Goal: Information Seeking & Learning: Learn about a topic

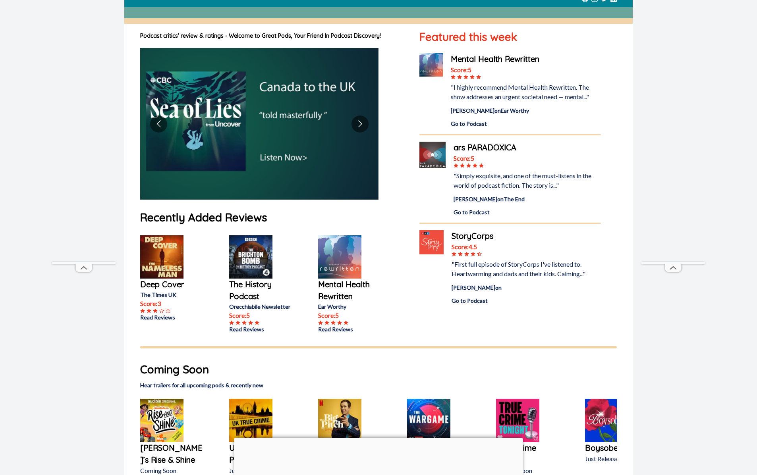
scroll to position [104, 0]
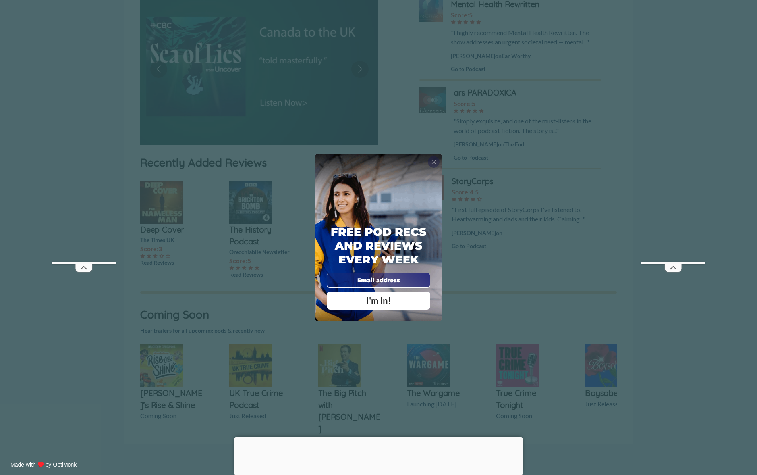
click at [436, 162] on span "X" at bounding box center [434, 162] width 6 height 8
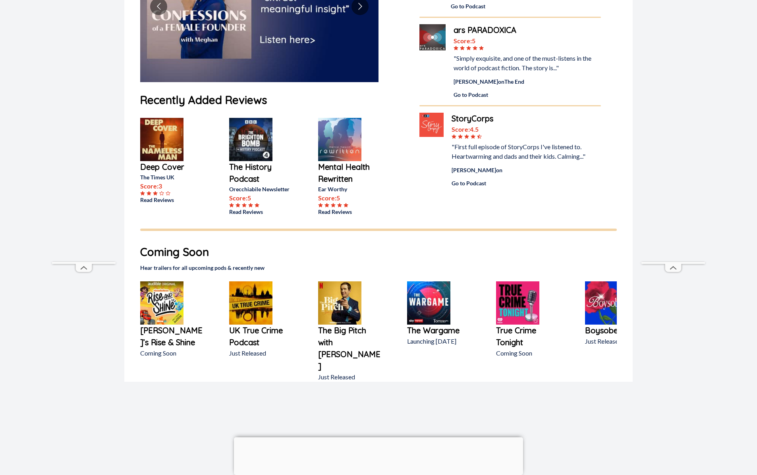
scroll to position [0, 0]
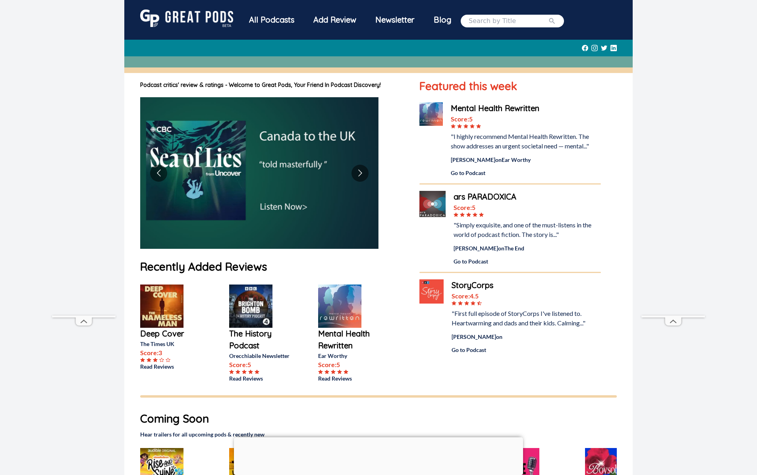
click at [490, 23] on input "search" at bounding box center [508, 21] width 79 height 10
type input "[PERSON_NAME]"
click at [548, 16] on button "submit" at bounding box center [552, 21] width 8 height 10
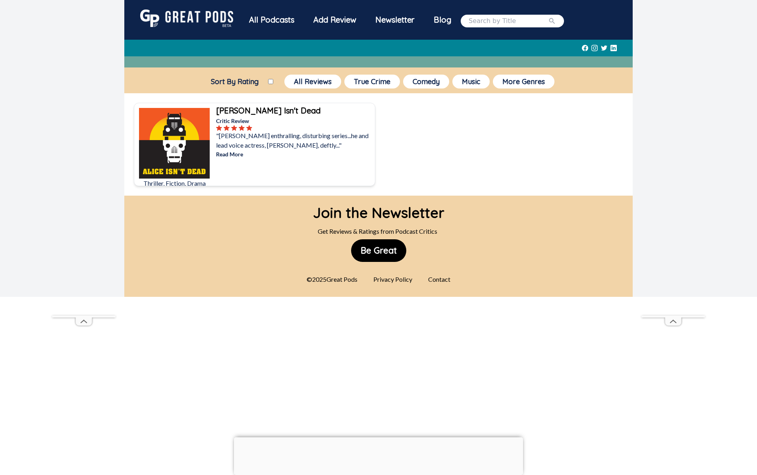
click at [497, 21] on input "search" at bounding box center [508, 21] width 79 height 10
type input "super context"
click at [548, 16] on button "submit" at bounding box center [552, 21] width 8 height 10
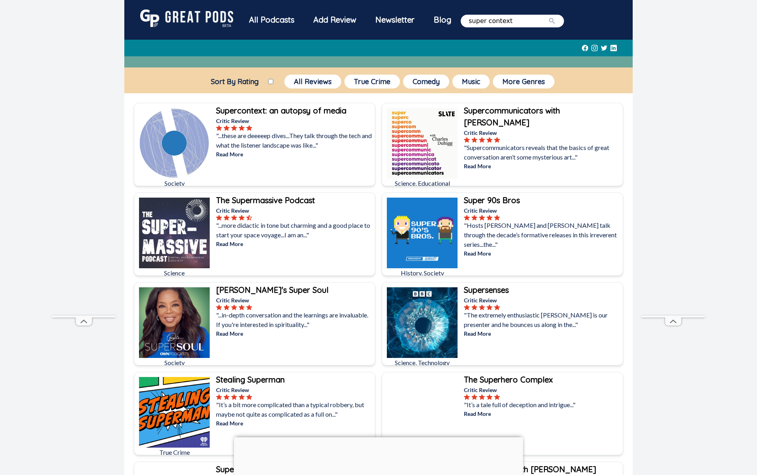
scroll to position [1, 0]
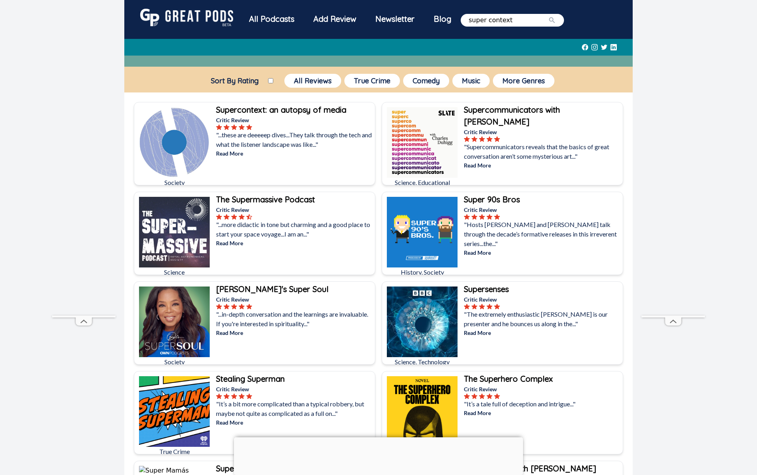
click at [288, 112] on b "Supercontext: an autopsy of media" at bounding box center [281, 110] width 130 height 10
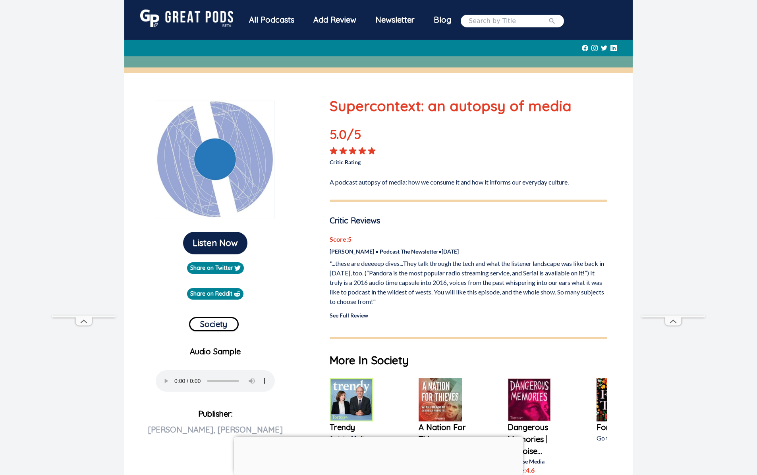
click at [475, 26] on div at bounding box center [512, 21] width 103 height 13
click at [259, 19] on div "All Podcasts" at bounding box center [272, 20] width 64 height 21
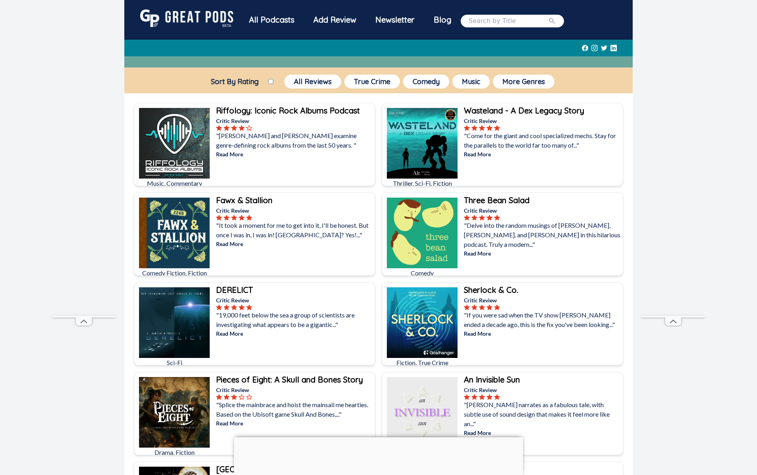
click at [314, 113] on b "Riffology: Iconic Rock Albums Podcast" at bounding box center [288, 111] width 144 height 10
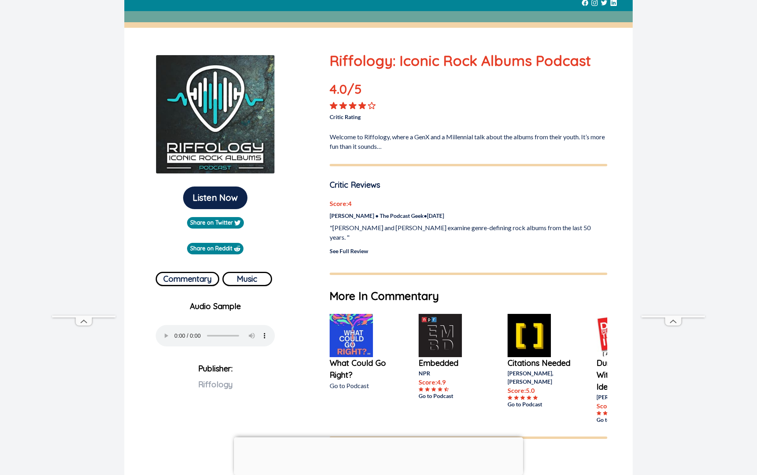
scroll to position [51, 0]
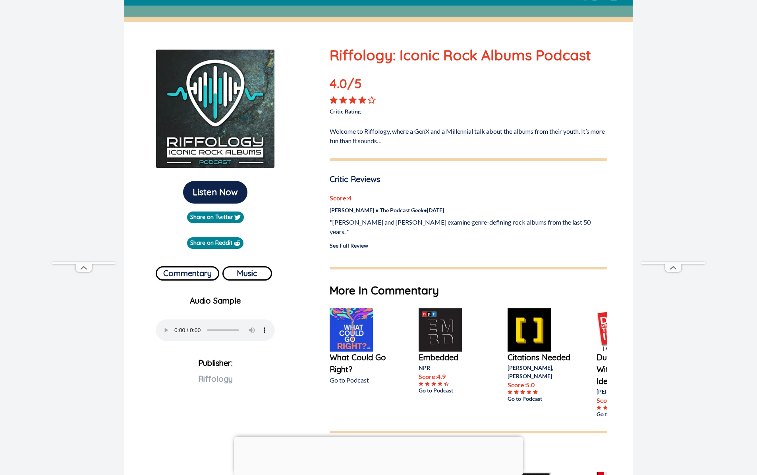
click at [389, 209] on p "[PERSON_NAME] • The Podcast Geek • [DATE]" at bounding box center [469, 210] width 278 height 8
click at [351, 242] on link "See Full Review" at bounding box center [349, 245] width 39 height 7
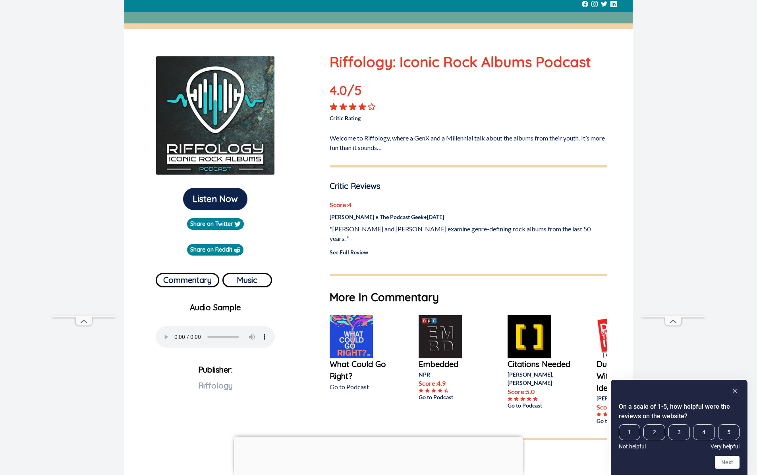
scroll to position [0, 0]
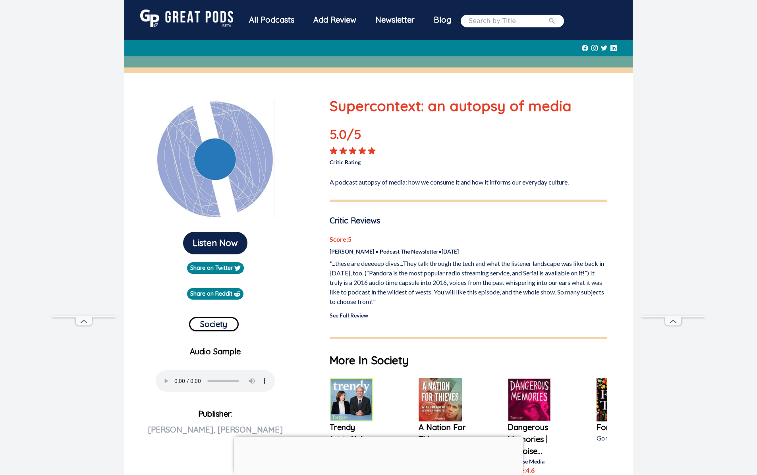
click at [218, 15] on img at bounding box center [186, 18] width 93 height 17
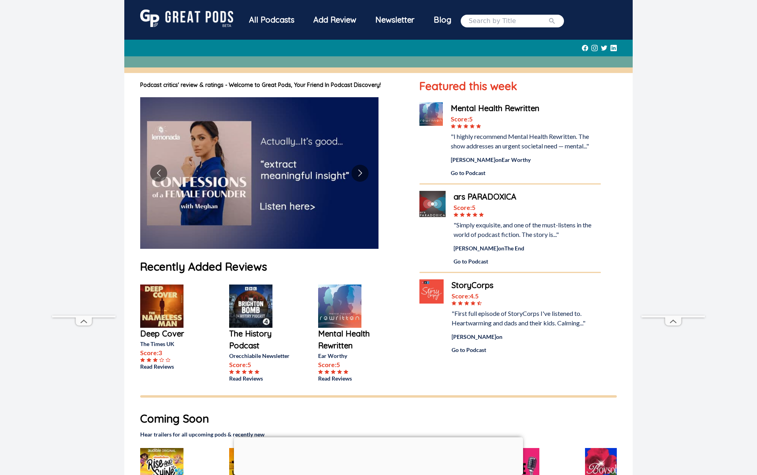
click at [385, 21] on div "Newsletter" at bounding box center [395, 20] width 58 height 21
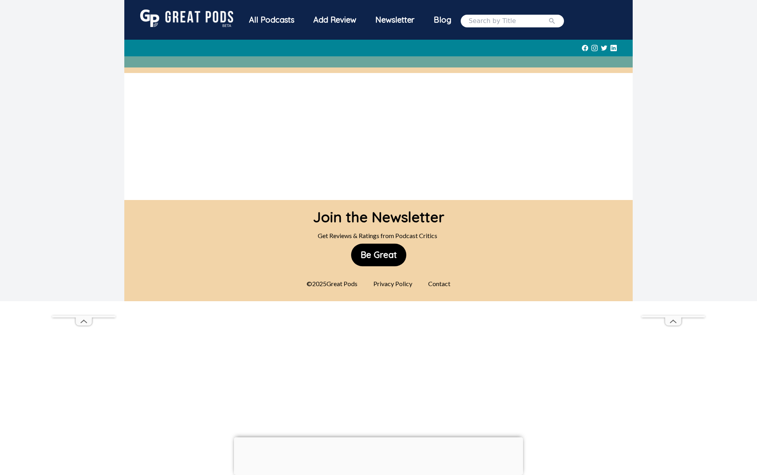
click at [332, 20] on div "Add Review" at bounding box center [335, 20] width 62 height 21
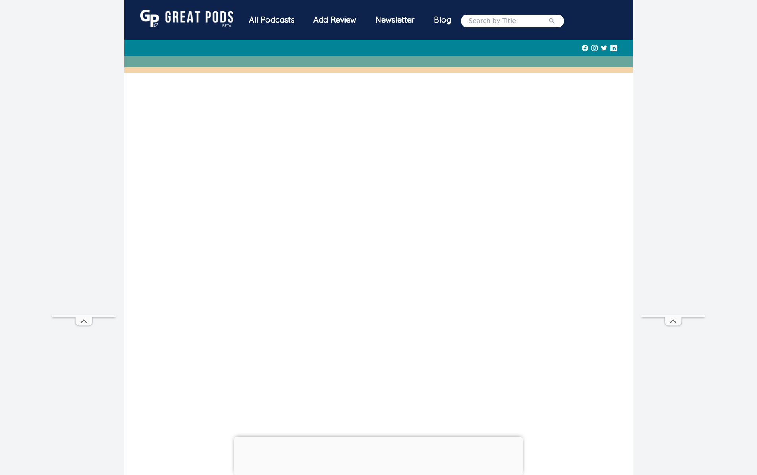
click at [262, 24] on div "All Podcasts" at bounding box center [272, 20] width 64 height 21
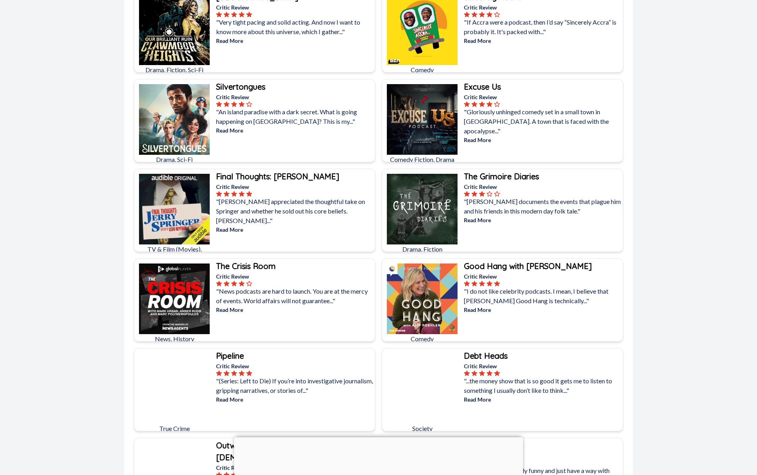
scroll to position [473, 0]
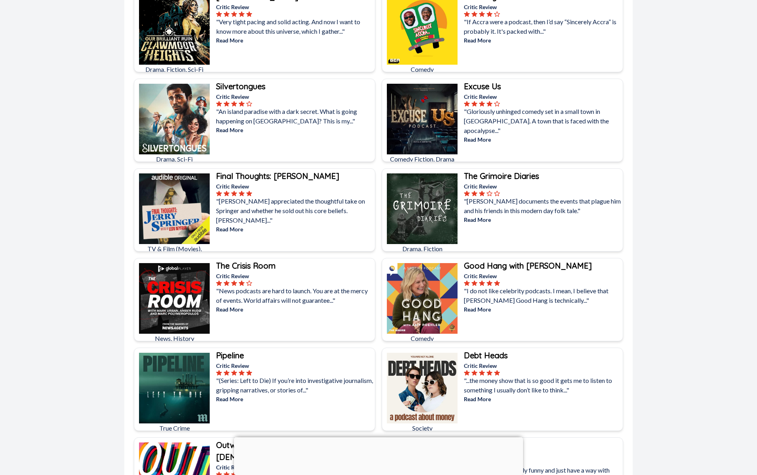
click at [312, 178] on b "Final Thoughts: [PERSON_NAME]" at bounding box center [277, 176] width 123 height 10
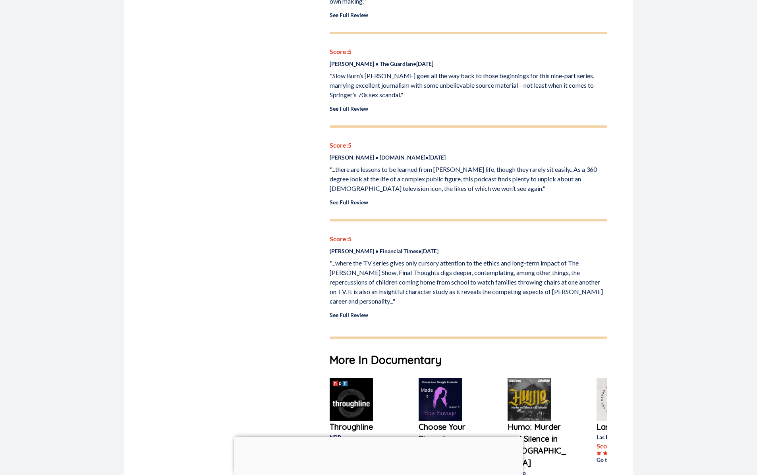
scroll to position [500, 0]
click at [359, 200] on link "See Full Review" at bounding box center [349, 203] width 39 height 7
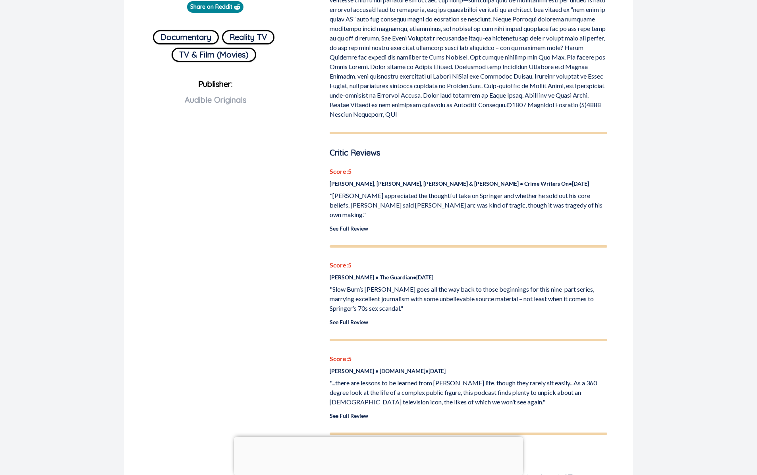
scroll to position [0, 0]
